Goal: Transaction & Acquisition: Purchase product/service

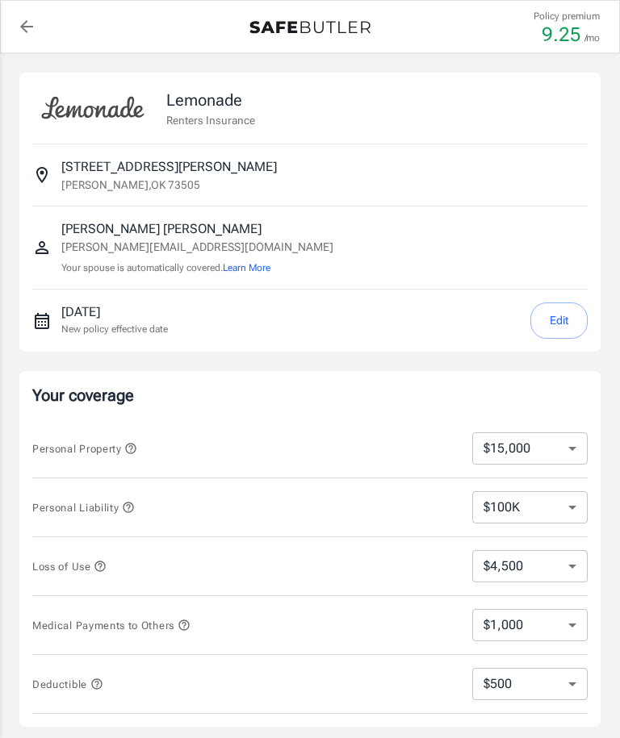
select select "15000"
select select "500"
click at [554, 422] on div "Personal Property $10,000 $15,000 $20,000 $25,000 $30,000 $40,000 $50,000 $100K…" at bounding box center [309, 449] width 555 height 59
click at [554, 421] on div "Personal Property $10,000 $15,000 $20,000 $25,000 $30,000 $40,000 $50,000 $100K…" at bounding box center [309, 449] width 555 height 59
click at [559, 447] on select "$10,000 $15,000 $20,000 $25,000 $30,000 $40,000 $50,000 $100K $150K $200K $250K" at bounding box center [529, 449] width 115 height 32
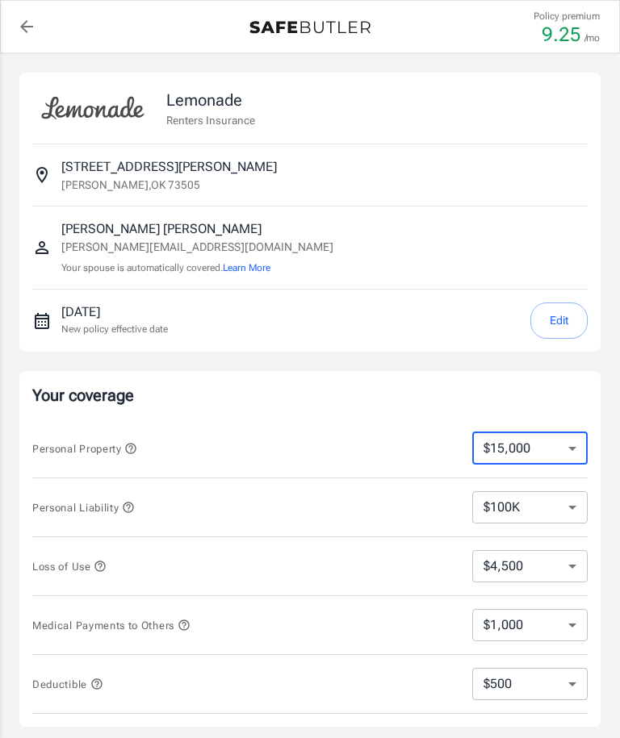
select select "10000"
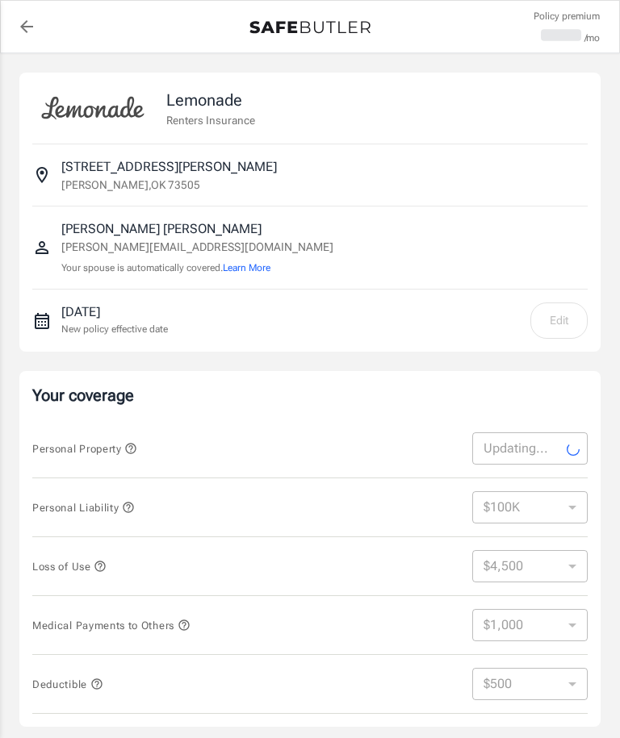
click at [570, 504] on select "$100K $200K $300K $400K $500K $1M" at bounding box center [529, 507] width 115 height 32
select select "10000"
select select "3000"
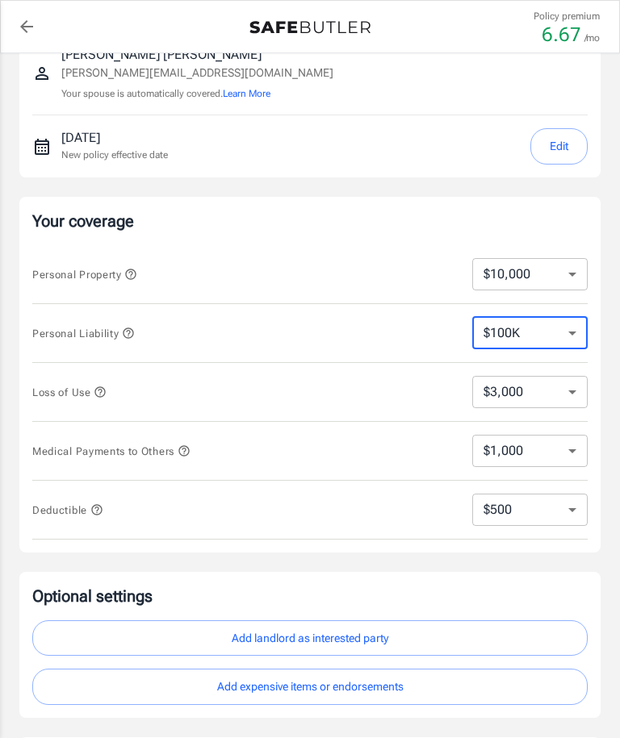
scroll to position [175, 0]
click at [558, 390] on select "$3,000 $6,000 $12,000 $21,000 $36,000 $60,000 $96,000 $153K $198K" at bounding box center [529, 391] width 115 height 32
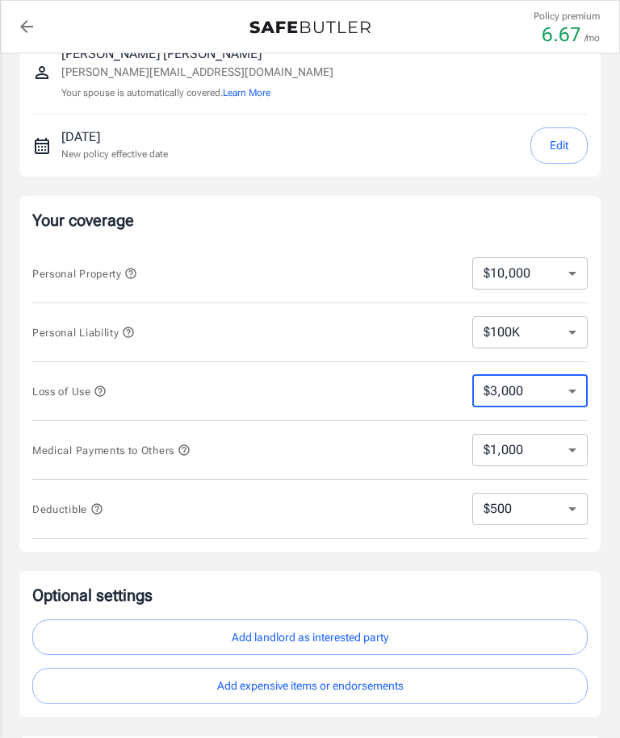
click at [568, 505] on select "$250 $500 $1,000 $2,500" at bounding box center [529, 509] width 115 height 32
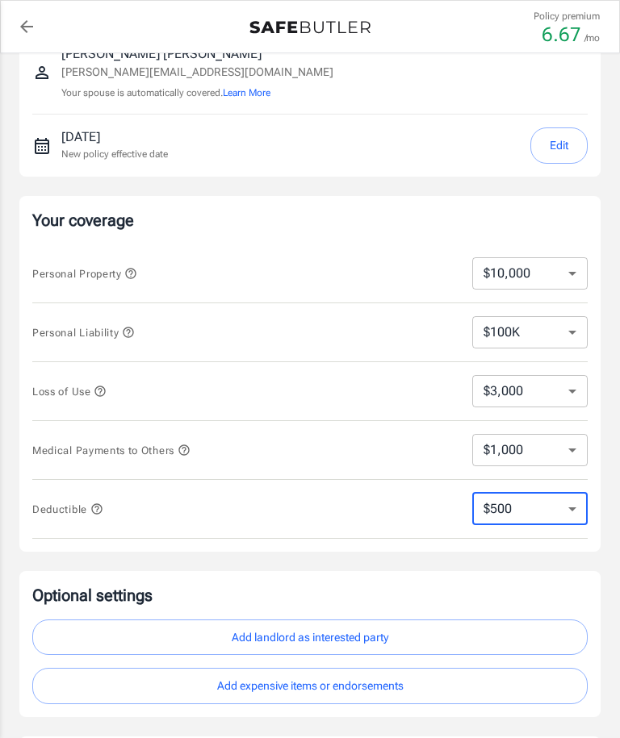
select select "250"
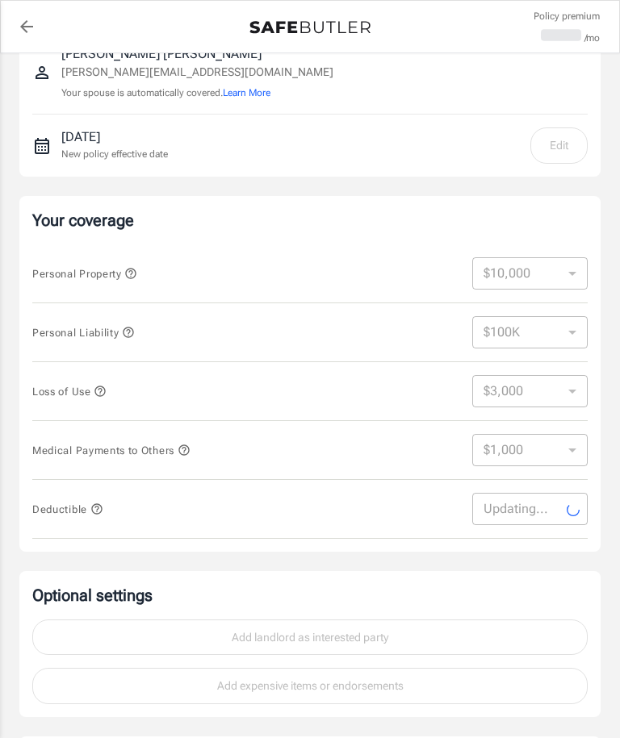
select select "250"
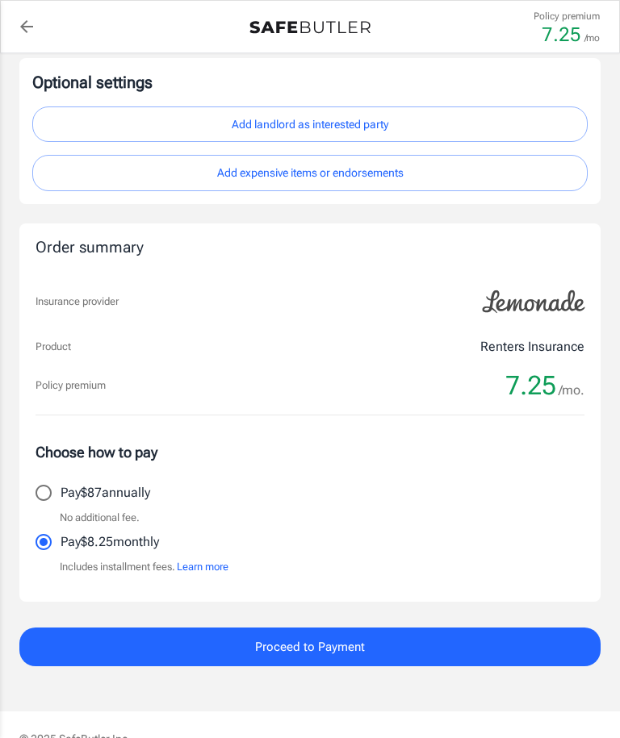
scroll to position [689, 0]
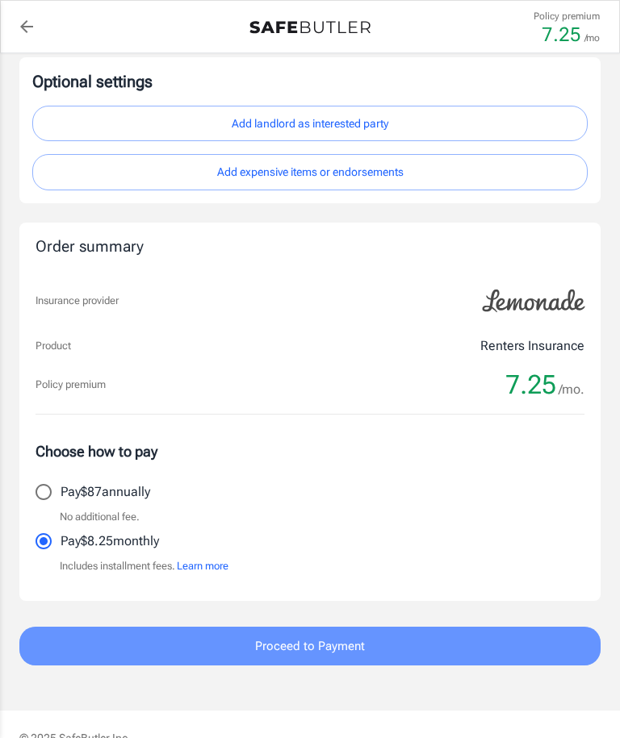
click at [504, 641] on button "Proceed to Payment" at bounding box center [309, 646] width 581 height 39
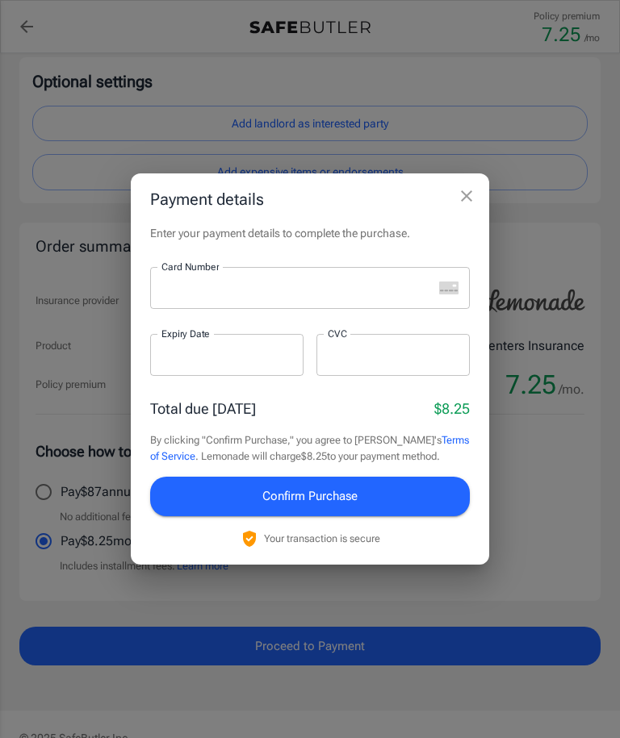
click at [572, 546] on div "Payment details Enter your payment details to complete the purchase. Card Numbe…" at bounding box center [310, 369] width 620 height 738
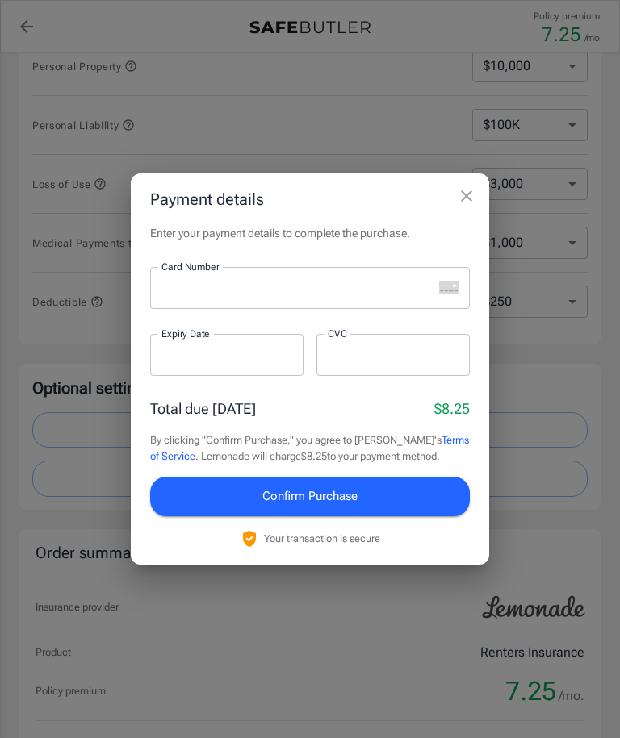
scroll to position [382, 0]
click at [464, 196] on icon "close" at bounding box center [466, 195] width 11 height 11
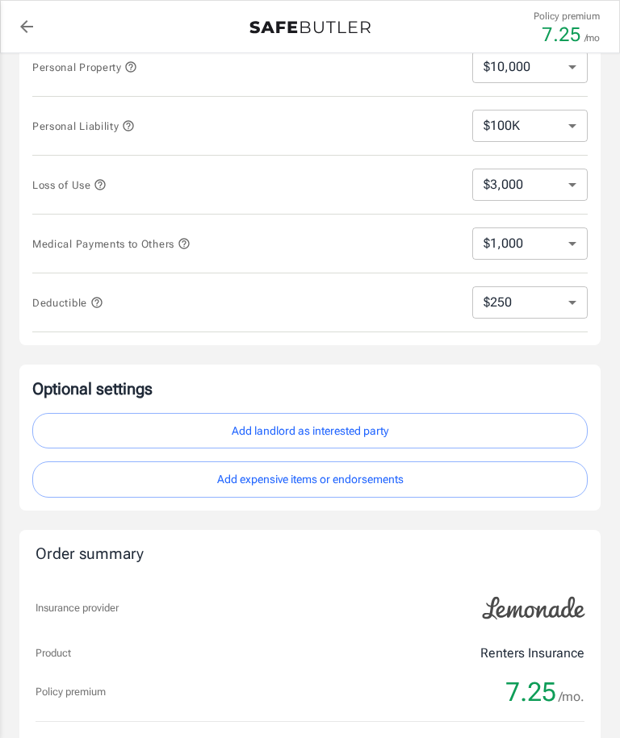
click at [459, 198] on div "$3,000 $6,000 $12,000 $21,000 $36,000 $60,000 $96,000 $153K $198K ​" at bounding box center [516, 185] width 141 height 32
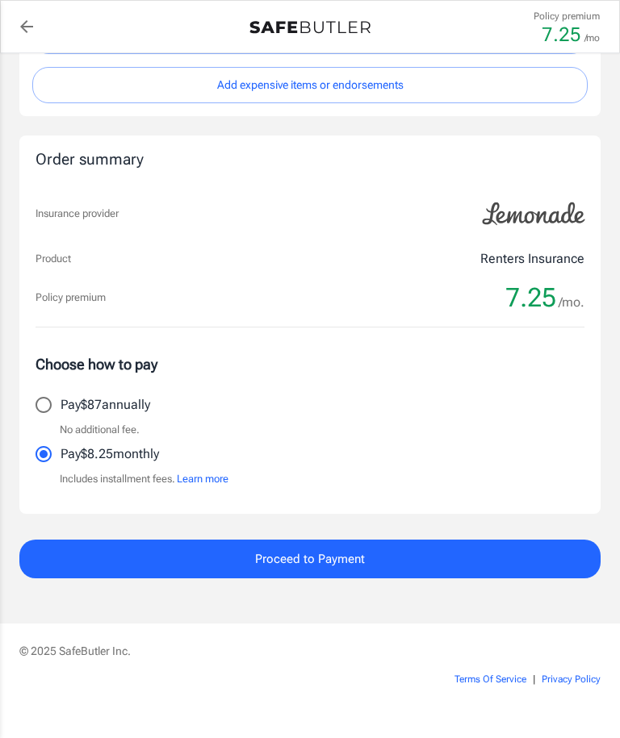
scroll to position [805, 0]
